Goal: Communication & Community: Ask a question

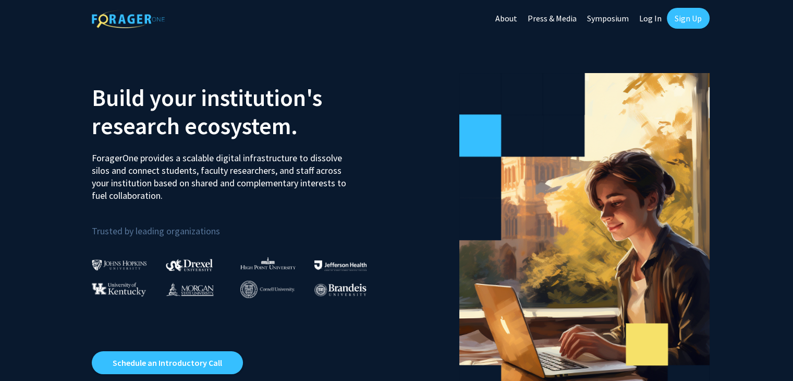
click at [684, 17] on link "Sign Up" at bounding box center [688, 18] width 43 height 21
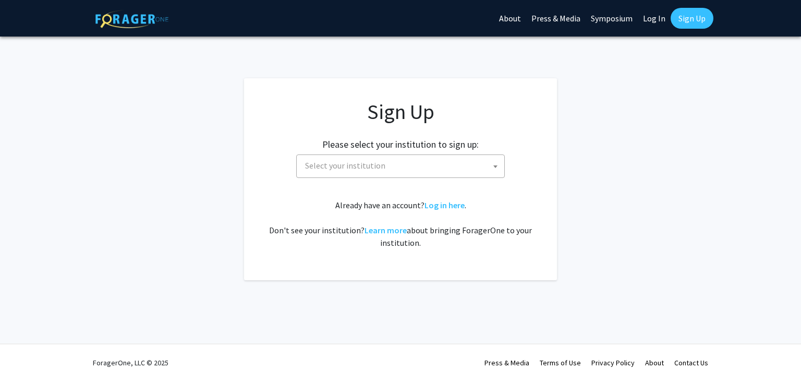
click at [426, 169] on span "Select your institution" at bounding box center [402, 165] width 203 height 21
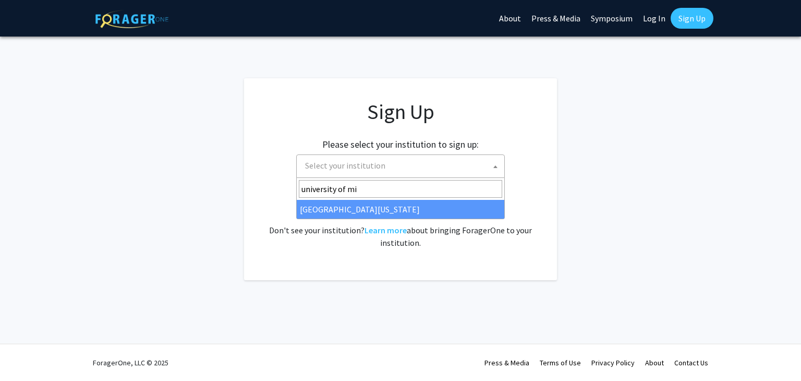
type input "university of mi"
select select "33"
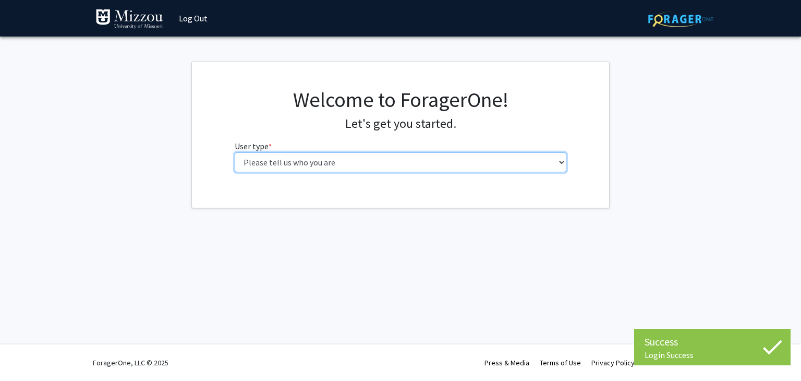
click at [379, 169] on select "Please tell us who you are Undergraduate Student Master's Student Doctoral Cand…" at bounding box center [401, 162] width 332 height 20
select select "1: undergrad"
click at [235, 152] on select "Please tell us who you are Undergraduate Student Master's Student Doctoral Cand…" at bounding box center [401, 162] width 332 height 20
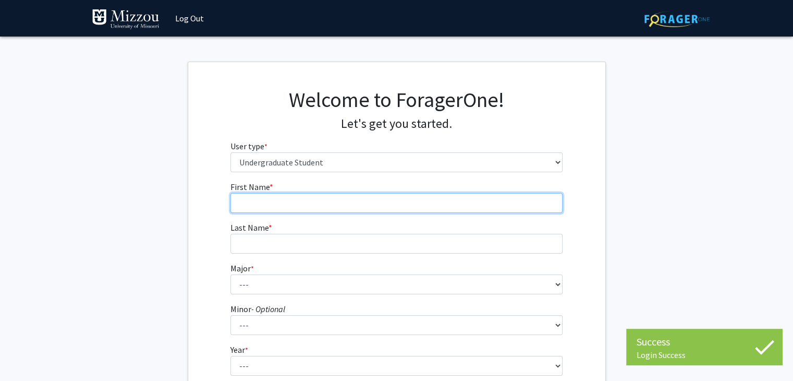
click at [359, 195] on input "First Name * required" at bounding box center [396, 203] width 332 height 20
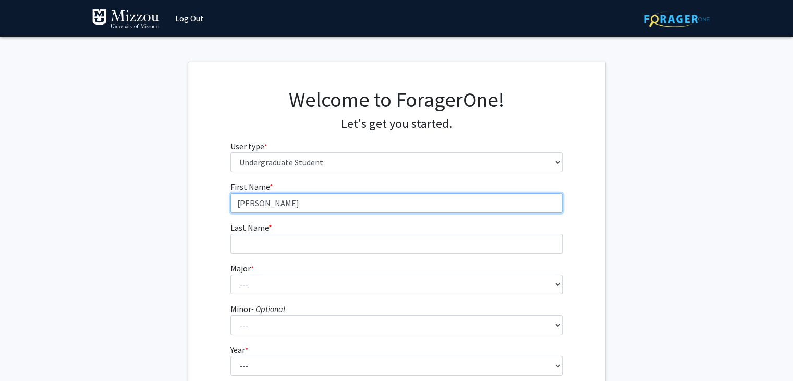
type input "Joseph"
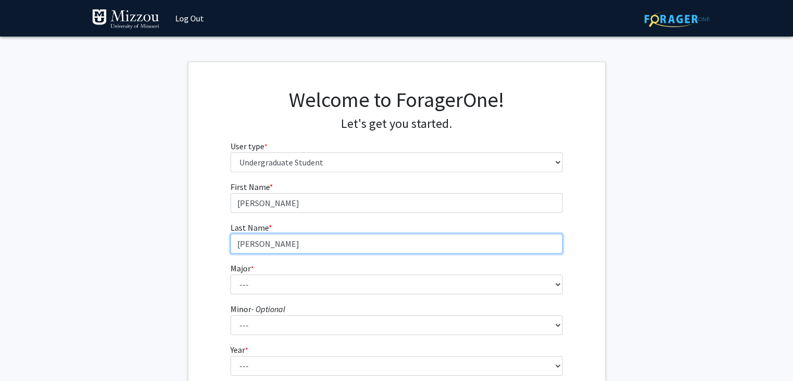
type input "Freitag"
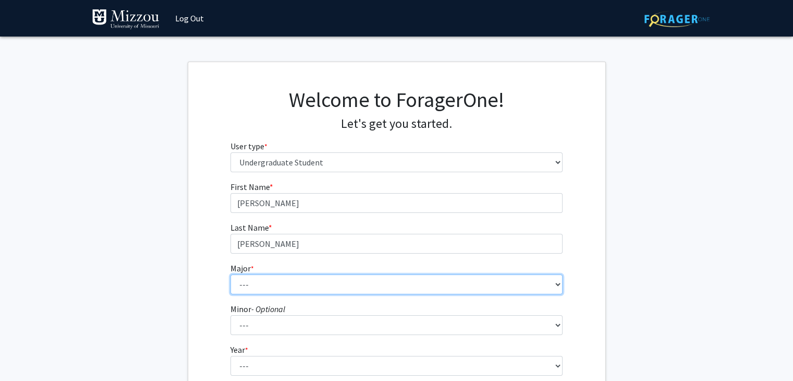
click at [282, 289] on select "--- Agribusiness Management Agricultural Education Agricultural Education: Comm…" at bounding box center [396, 284] width 332 height 20
select select "134: 2627"
click at [230, 274] on select "--- Agribusiness Management Agricultural Education Agricultural Education: Comm…" at bounding box center [396, 284] width 332 height 20
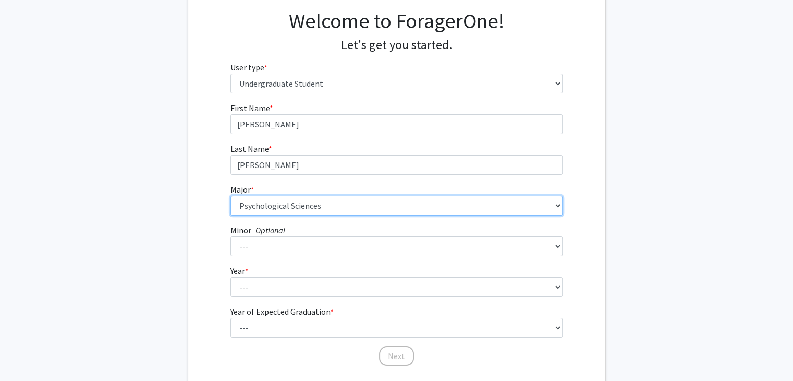
scroll to position [152, 0]
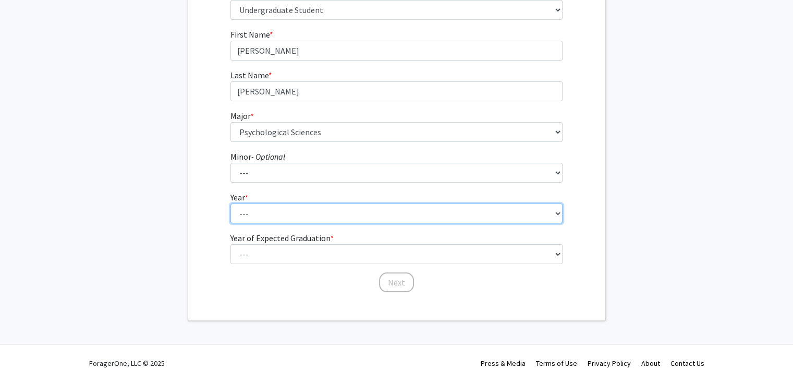
click at [331, 209] on select "--- First-year Sophomore Junior Senior Postbaccalaureate Certificate" at bounding box center [396, 213] width 332 height 20
select select "3: junior"
click at [230, 203] on select "--- First-year Sophomore Junior Senior Postbaccalaureate Certificate" at bounding box center [396, 213] width 332 height 20
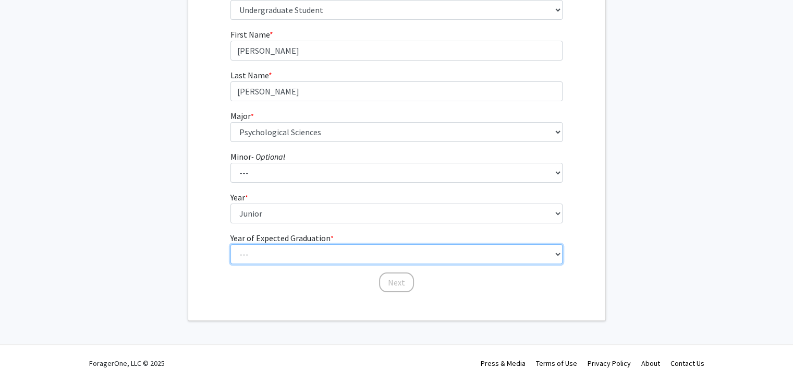
click at [294, 246] on select "--- 2025 2026 2027 2028 2029 2030 2031 2032 2033 2034" at bounding box center [396, 254] width 332 height 20
select select "2: 2026"
click at [230, 244] on select "--- 2025 2026 2027 2028 2029 2030 2031 2032 2033 2034" at bounding box center [396, 254] width 332 height 20
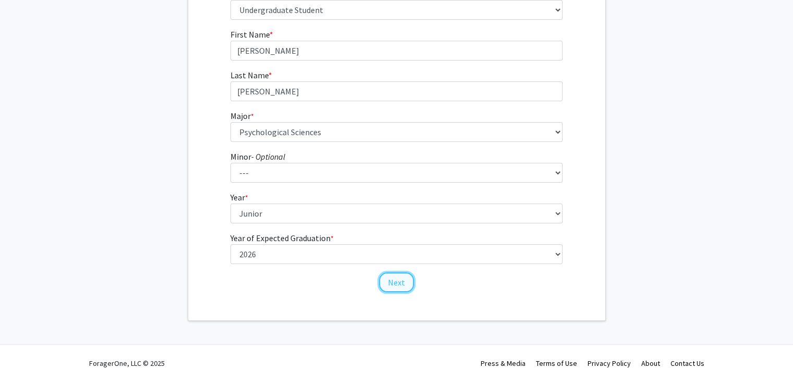
click at [402, 275] on button "Next" at bounding box center [396, 282] width 35 height 20
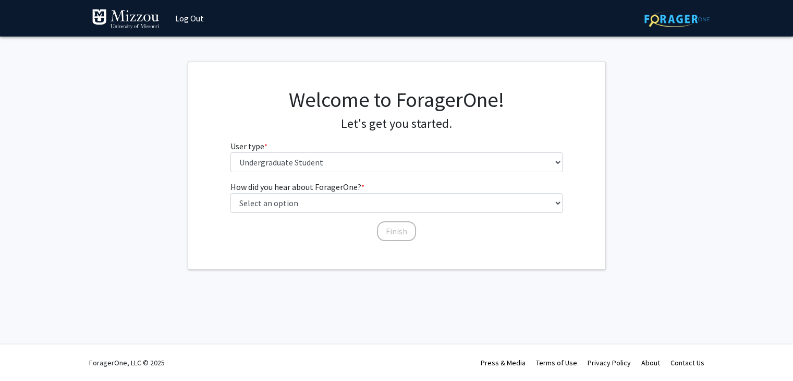
scroll to position [0, 0]
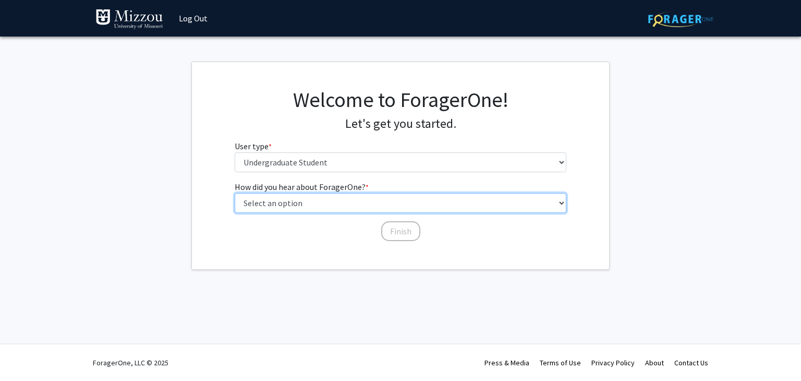
click at [361, 203] on select "Select an option Peer/student recommendation Faculty/staff recommendation Unive…" at bounding box center [401, 203] width 332 height 20
select select "2: faculty_recommendation"
click at [235, 193] on select "Select an option Peer/student recommendation Faculty/staff recommendation Unive…" at bounding box center [401, 203] width 332 height 20
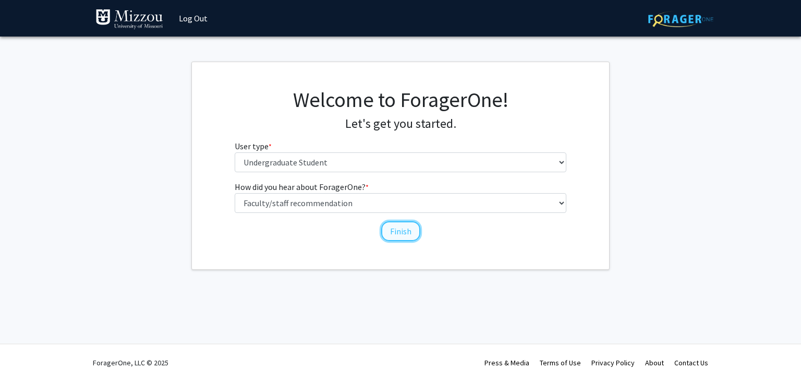
click at [387, 237] on button "Finish" at bounding box center [400, 231] width 39 height 20
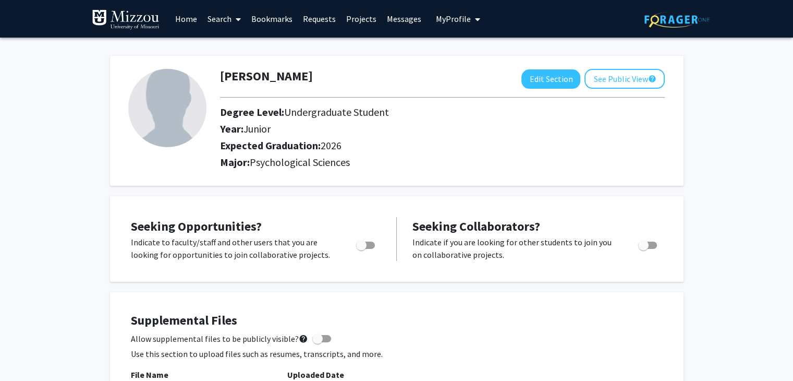
click at [234, 21] on span at bounding box center [236, 19] width 9 height 37
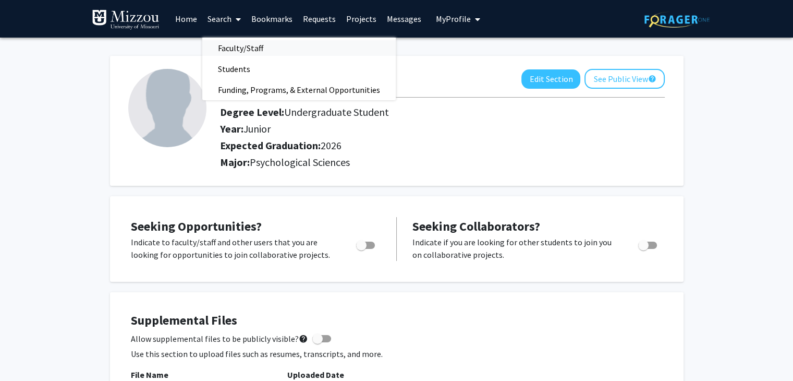
click at [258, 50] on span "Faculty/Staff" at bounding box center [240, 48] width 77 height 21
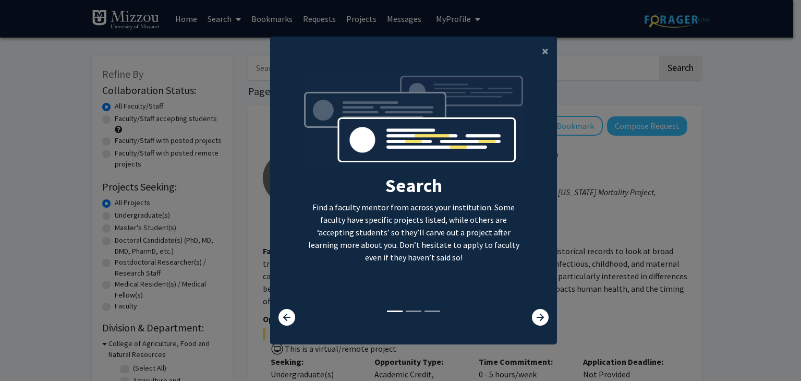
drag, startPoint x: 605, startPoint y: 256, endPoint x: 601, endPoint y: 246, distance: 11.0
click at [605, 255] on modal-container "× Search Find a faculty mentor from across your institution. Some faculty have …" at bounding box center [400, 190] width 801 height 381
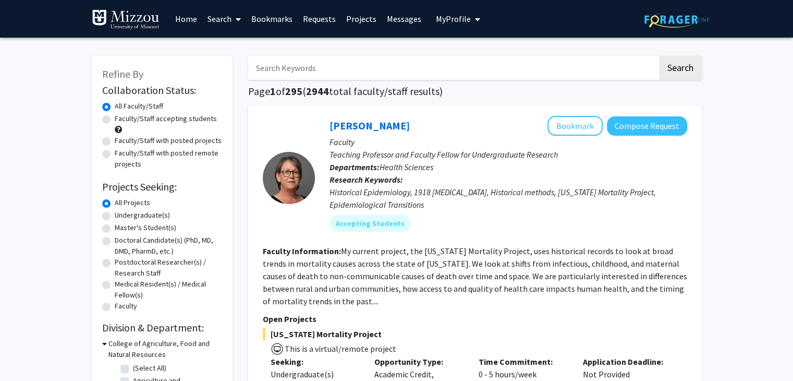
click at [376, 64] on input "Search Keywords" at bounding box center [452, 68] width 409 height 24
click at [283, 71] on input "Dr. Ellis Kalton" at bounding box center [452, 68] width 409 height 24
type input "Dr. Ellis-Kalton"
click at [669, 65] on button "Search" at bounding box center [680, 68] width 43 height 24
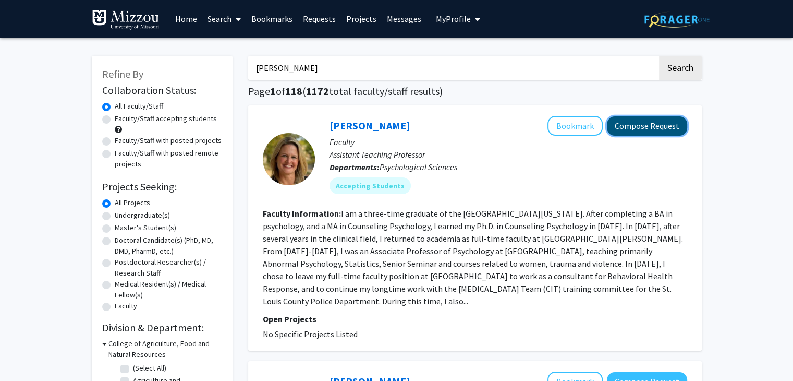
click at [626, 127] on button "Compose Request" at bounding box center [647, 125] width 80 height 19
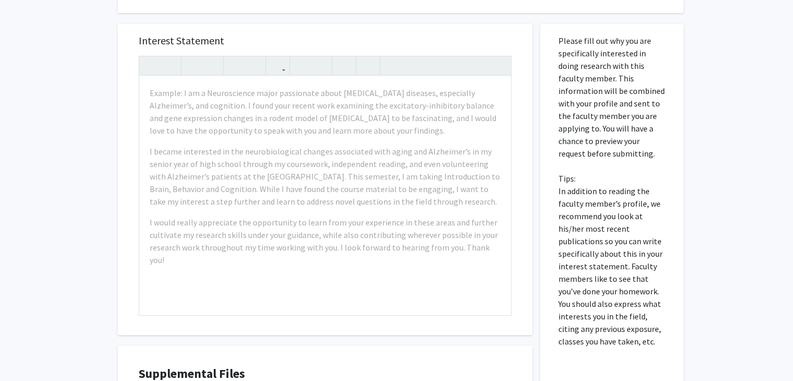
scroll to position [156, 0]
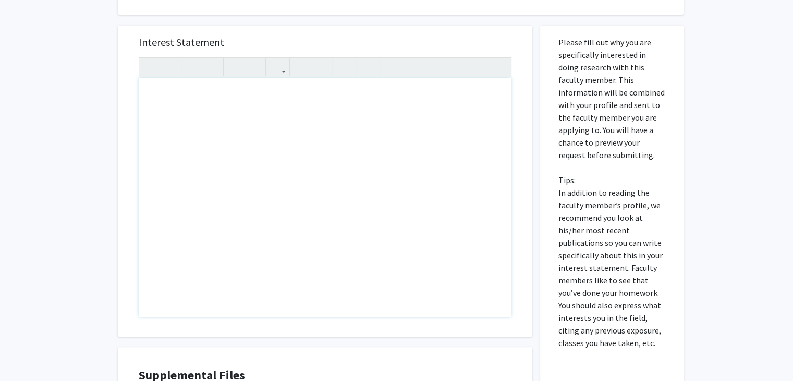
click at [360, 112] on div "Note to users with screen readers: Please press Alt+0 or Option+0 to deactivate…" at bounding box center [325, 197] width 372 height 239
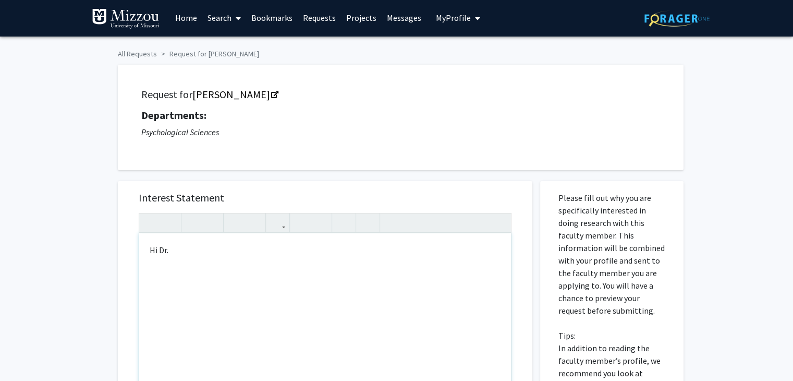
scroll to position [0, 0]
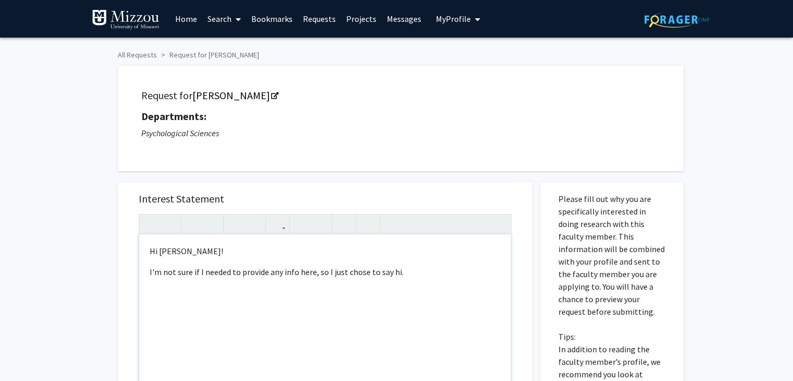
type textarea "<p>Hi Dr. Ellis-Kalton!&nbsp;</p><p>I'm not sure if I needed to provide any inf…"
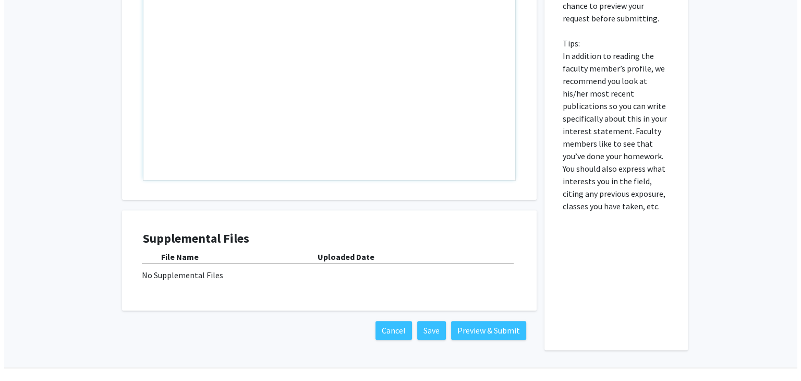
scroll to position [317, 0]
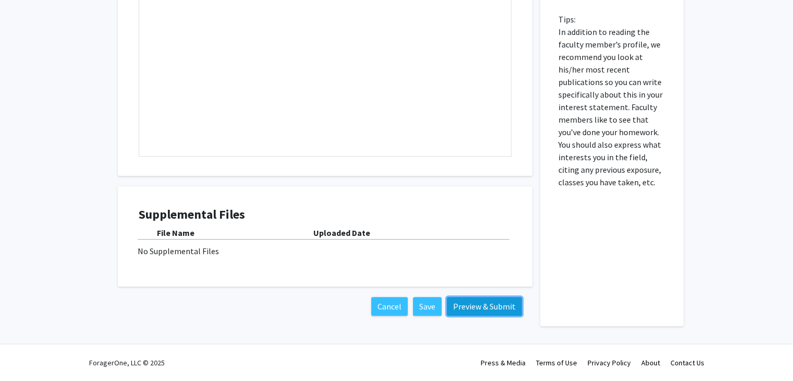
click at [457, 309] on button "Preview & Submit" at bounding box center [484, 306] width 75 height 19
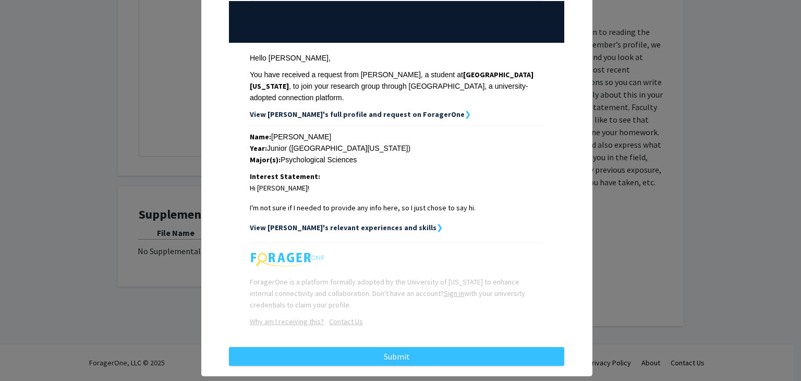
scroll to position [124, 0]
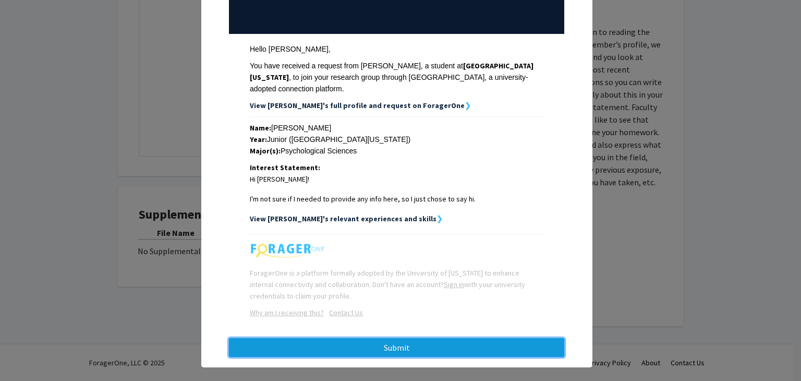
click at [405, 338] on button "Submit" at bounding box center [396, 347] width 335 height 19
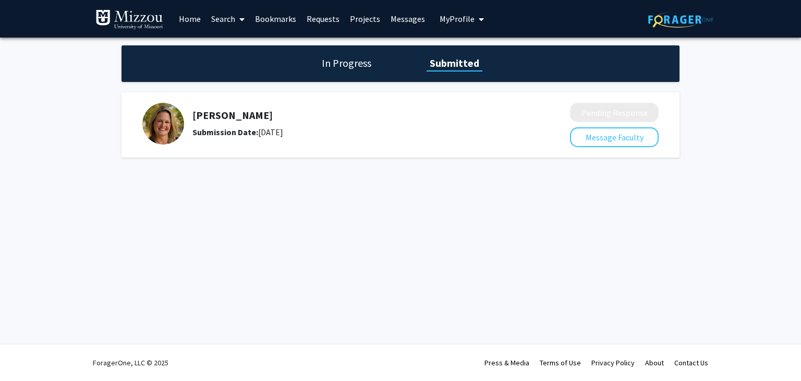
click at [128, 14] on img at bounding box center [129, 19] width 68 height 21
